Goal: Obtain resource: Download file/media

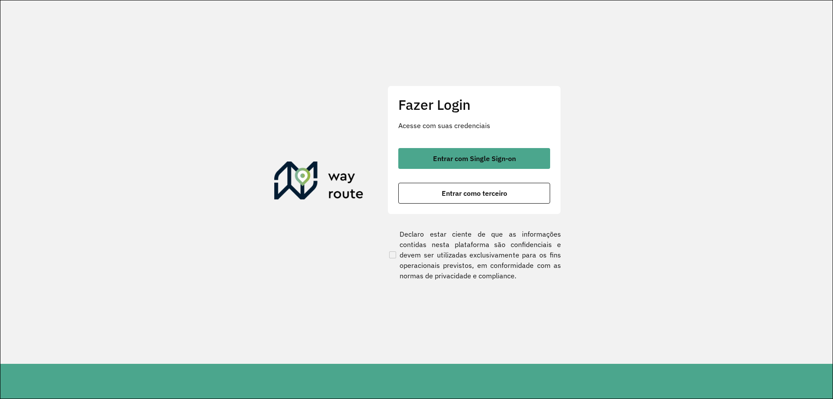
click at [461, 153] on button "Entrar com Single Sign-on" at bounding box center [474, 158] width 152 height 21
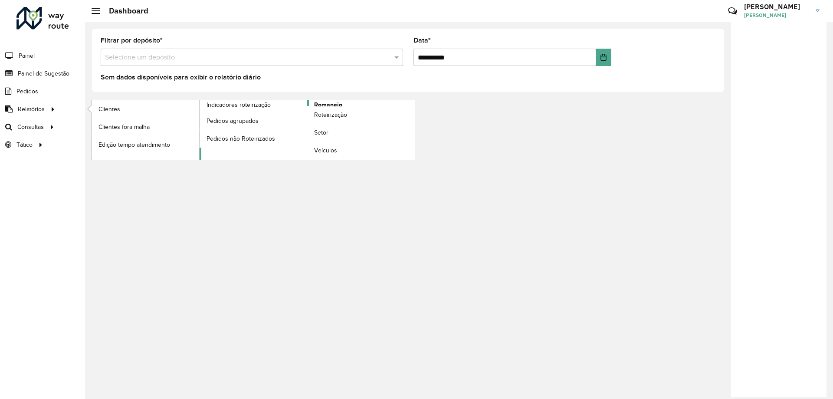
click at [320, 103] on span "Romaneio" at bounding box center [328, 104] width 28 height 9
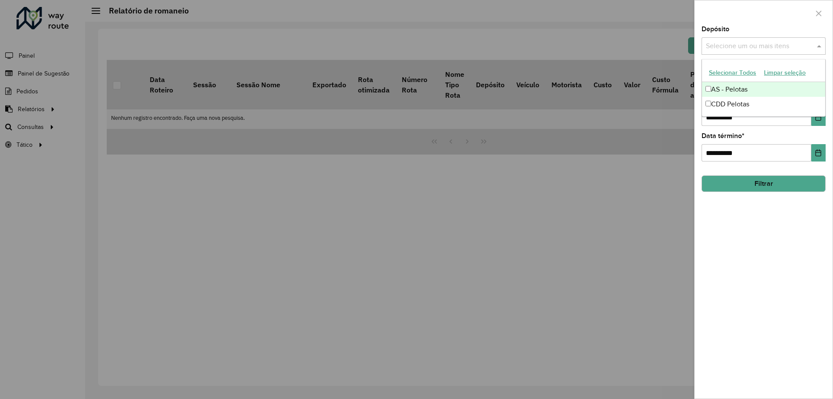
drag, startPoint x: 737, startPoint y: 52, endPoint x: 730, endPoint y: 56, distance: 7.8
click at [736, 52] on div "Selecione um ou mais itens" at bounding box center [764, 45] width 124 height 17
click at [734, 87] on div "AS - Pelotas" at bounding box center [763, 89] width 123 height 15
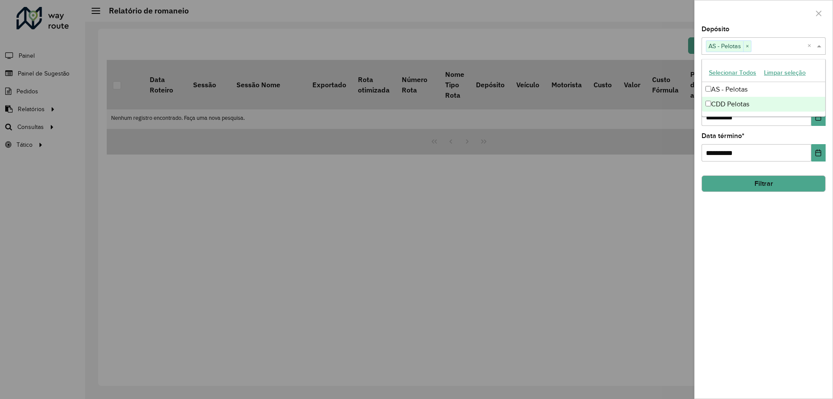
click at [736, 104] on div "CDD Pelotas" at bounding box center [763, 104] width 123 height 15
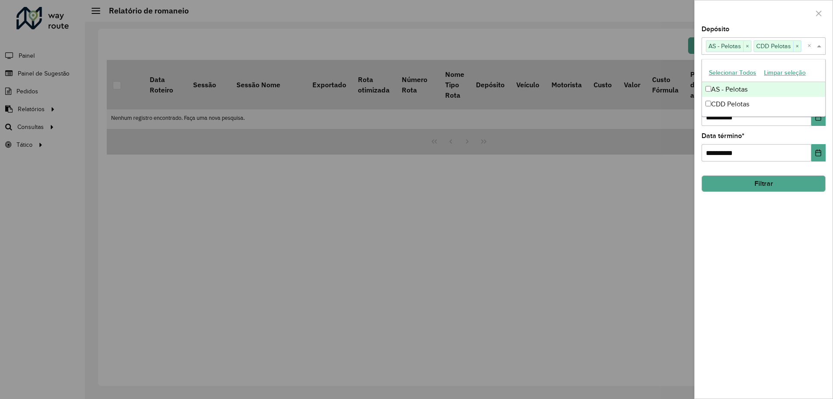
click at [747, 30] on div "Depósito Selecione um ou mais itens AS - Pelotas × CDD Pelotas × ×" at bounding box center [764, 40] width 124 height 29
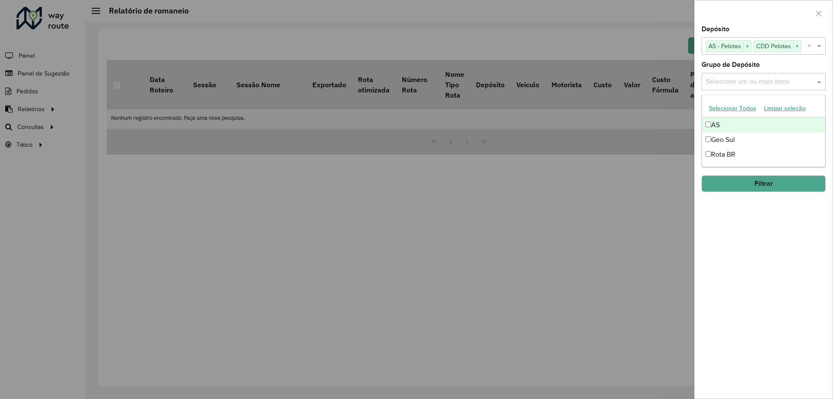
click at [728, 76] on div "Selecione um ou mais itens" at bounding box center [764, 81] width 124 height 17
click at [737, 122] on div "AS" at bounding box center [763, 125] width 123 height 15
click at [752, 139] on div "Geo Sul" at bounding box center [763, 139] width 123 height 15
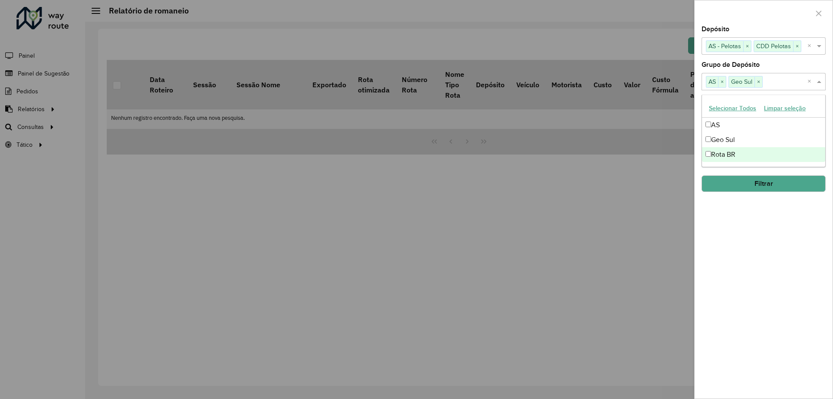
click at [753, 150] on div "Rota BR" at bounding box center [763, 154] width 123 height 15
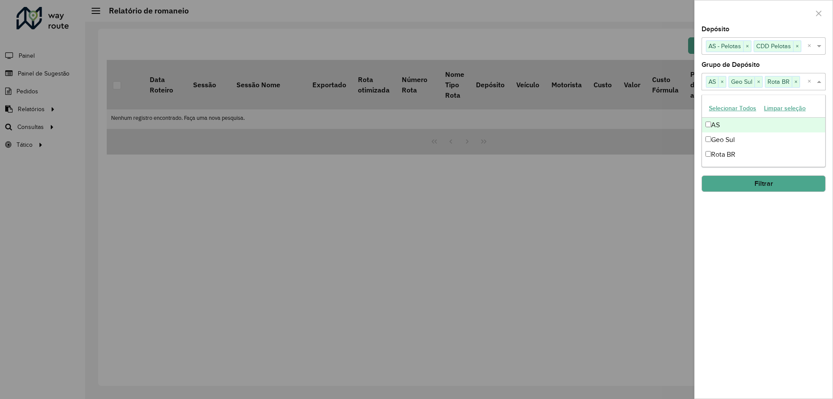
click at [771, 62] on div "Grupo de Depósito Selecione um ou mais itens AS × Geo Sul × Rota BR × ×" at bounding box center [764, 76] width 124 height 29
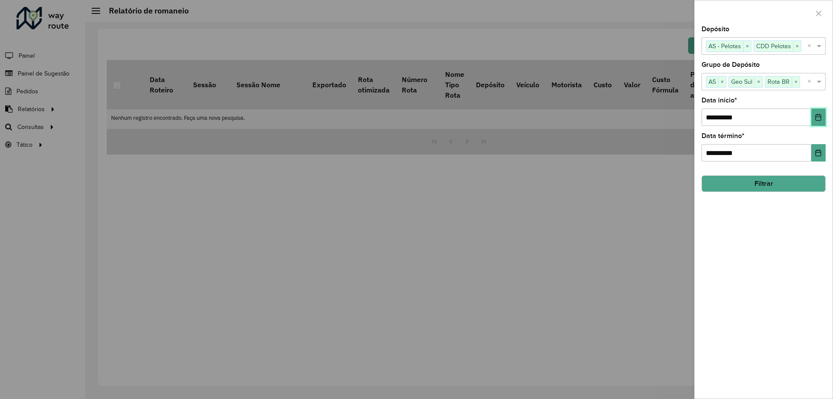
click at [819, 118] on icon "Choose Date" at bounding box center [818, 117] width 7 height 7
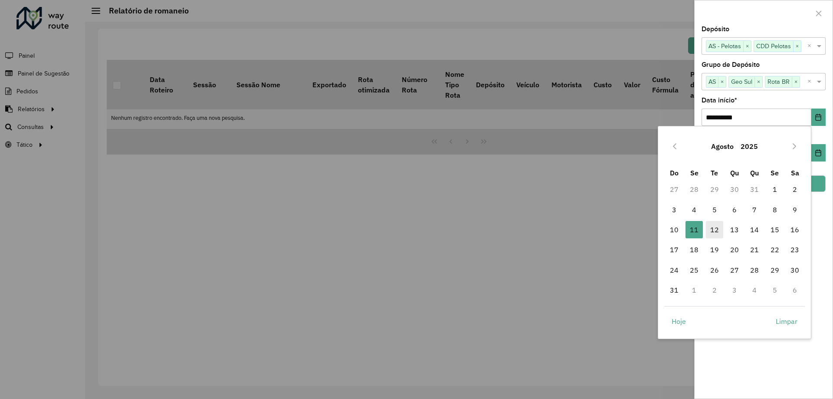
click at [714, 232] on span "12" at bounding box center [714, 229] width 17 height 17
type input "**********"
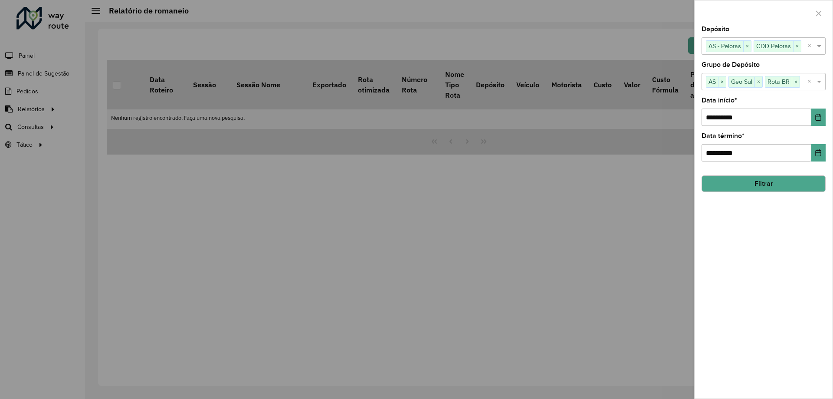
click at [810, 182] on button "Filtrar" at bounding box center [764, 183] width 124 height 16
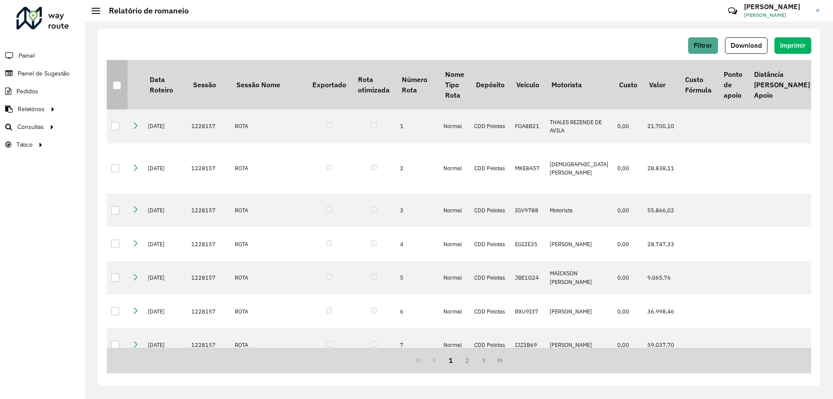
click at [116, 88] on div at bounding box center [117, 85] width 8 height 8
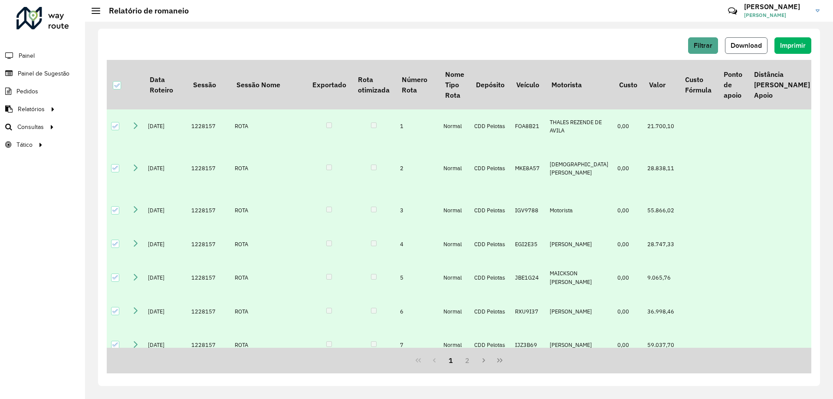
click at [743, 50] on button "Download" at bounding box center [746, 45] width 43 height 16
